Goal: Task Accomplishment & Management: Complete application form

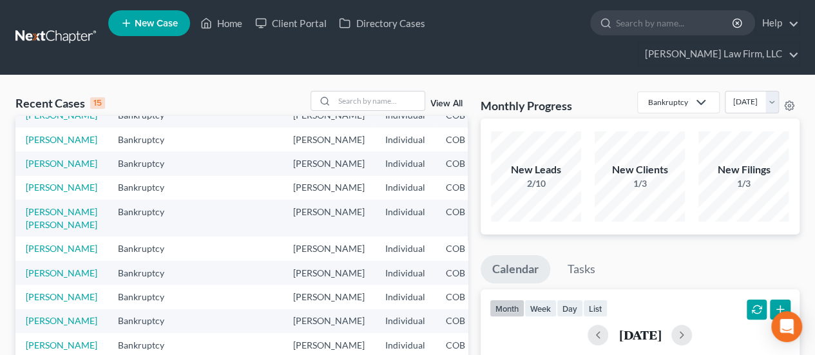
scroll to position [64, 0]
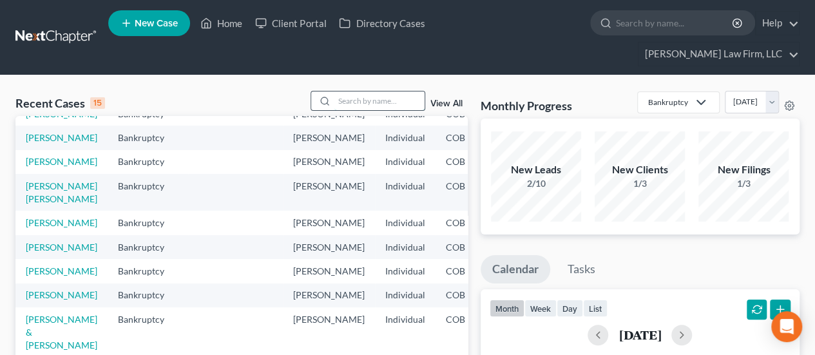
click at [380, 91] on input "search" at bounding box center [379, 100] width 90 height 19
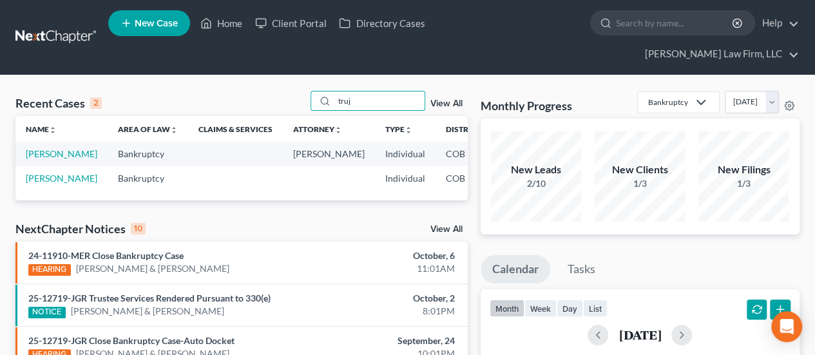
type input "truj"
click at [43, 142] on td "[PERSON_NAME]" at bounding box center [61, 154] width 92 height 24
click at [43, 148] on link "[PERSON_NAME]" at bounding box center [61, 153] width 71 height 11
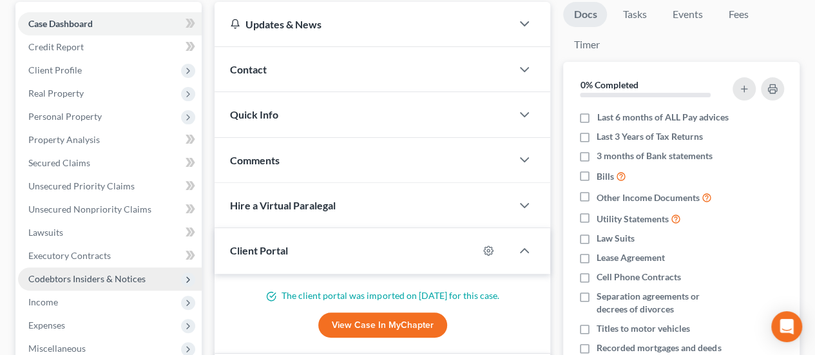
scroll to position [193, 0]
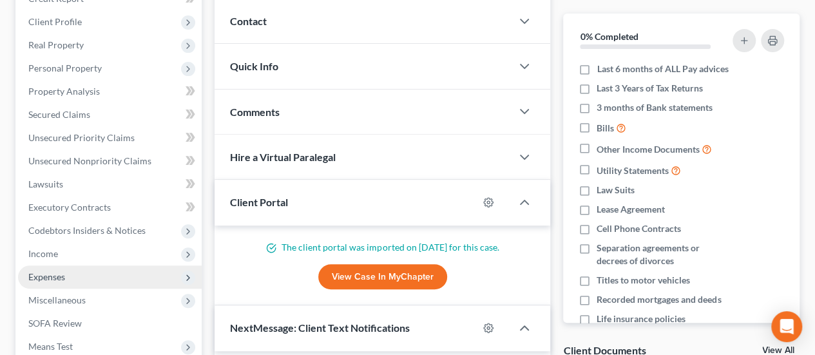
click at [82, 265] on span "Expenses" at bounding box center [110, 276] width 184 height 23
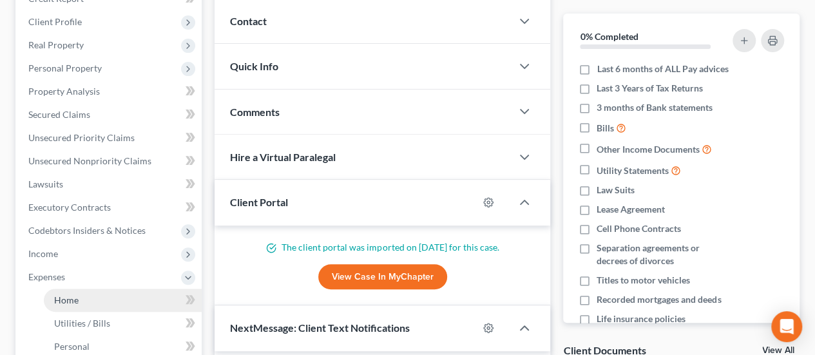
click at [109, 289] on link "Home" at bounding box center [123, 300] width 158 height 23
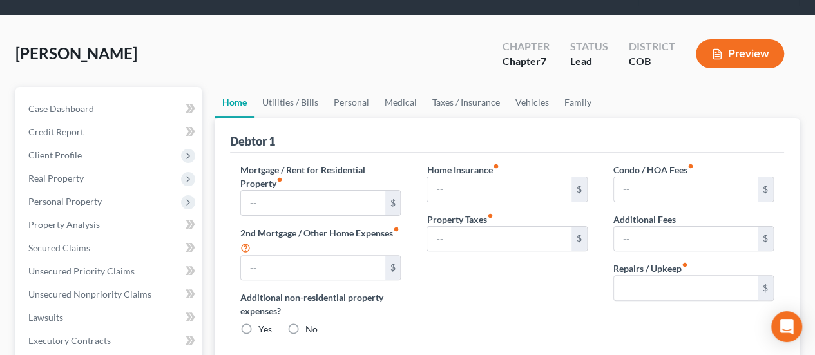
radio input "true"
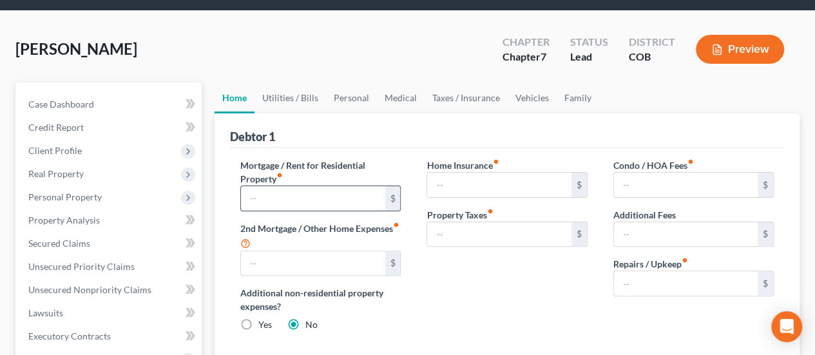
scroll to position [129, 0]
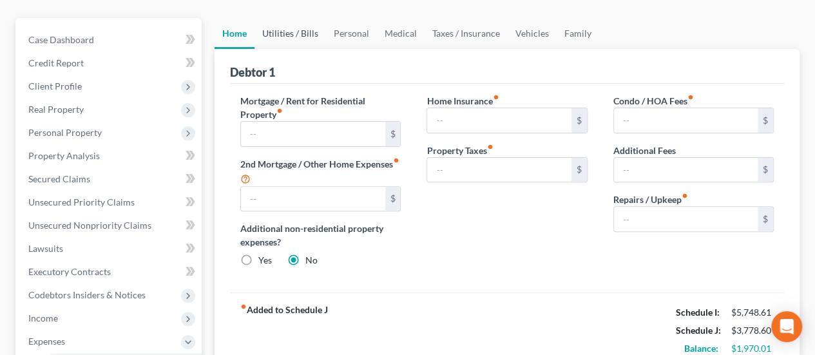
click at [310, 18] on link "Utilities / Bills" at bounding box center [289, 33] width 71 height 31
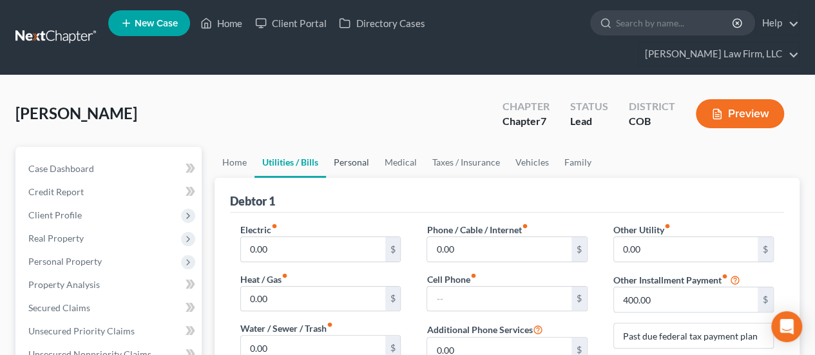
click at [349, 147] on link "Personal" at bounding box center [351, 162] width 51 height 31
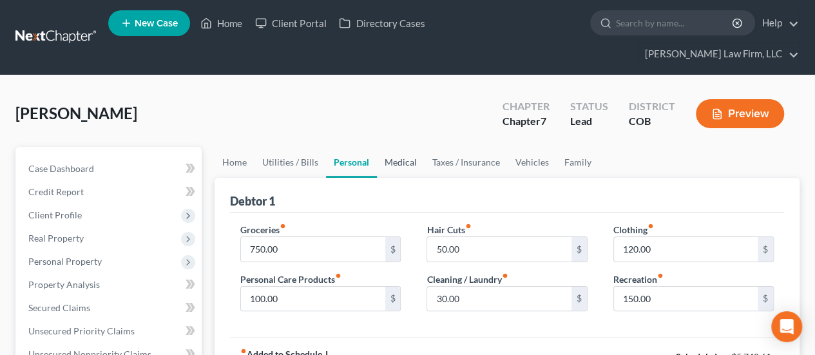
click at [403, 147] on link "Medical" at bounding box center [401, 162] width 48 height 31
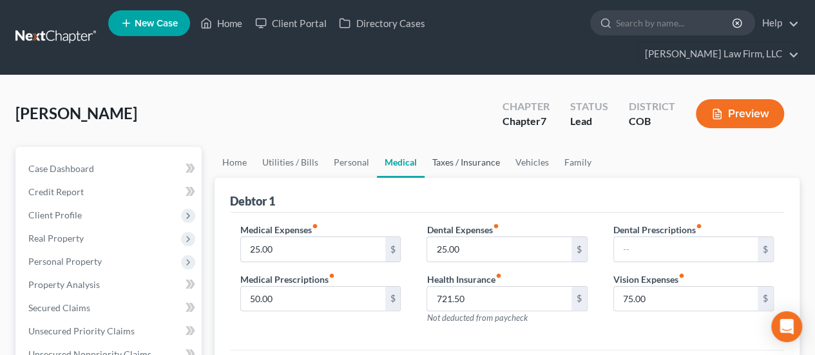
click at [484, 147] on link "Taxes / Insurance" at bounding box center [465, 162] width 83 height 31
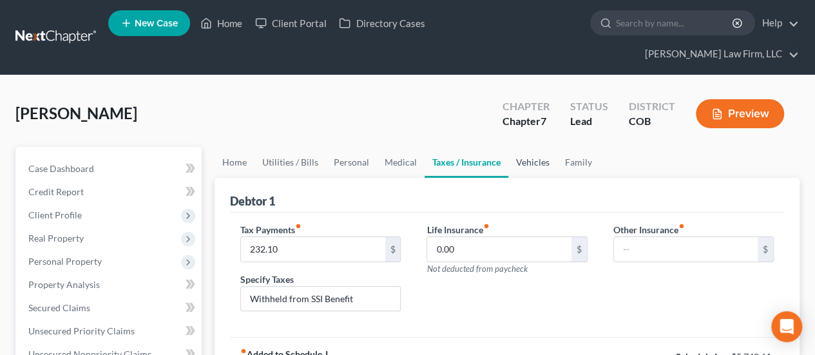
click at [528, 147] on link "Vehicles" at bounding box center [532, 162] width 49 height 31
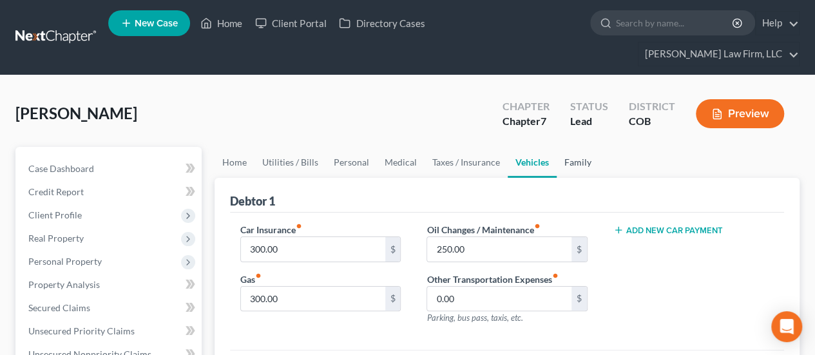
click at [587, 147] on link "Family" at bounding box center [578, 162] width 43 height 31
